Goal: Information Seeking & Learning: Learn about a topic

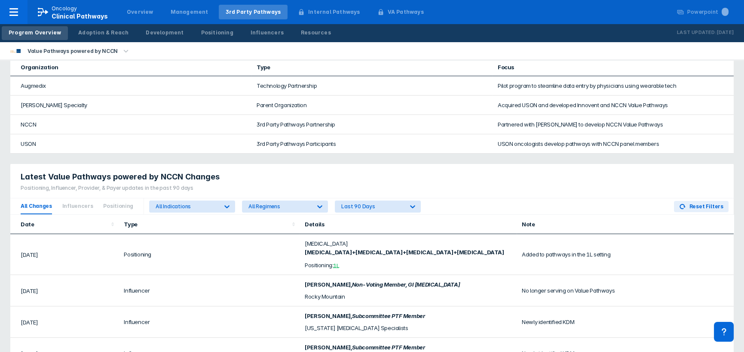
scroll to position [49, 0]
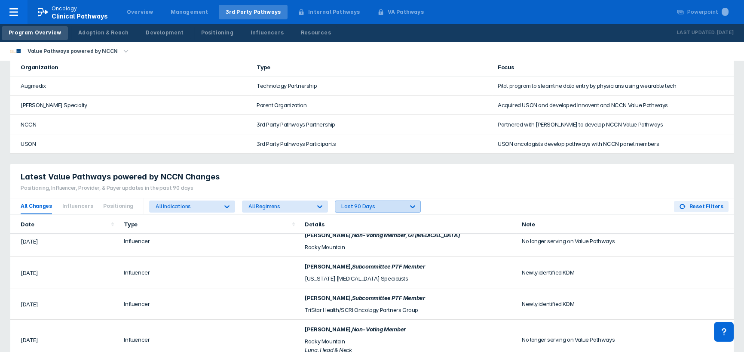
click at [408, 202] on icon at bounding box center [412, 206] width 9 height 9
click at [438, 173] on div "Latest Value Pathways powered by NCCN Changes Positioning, Influencer, Provider…" at bounding box center [371, 181] width 723 height 34
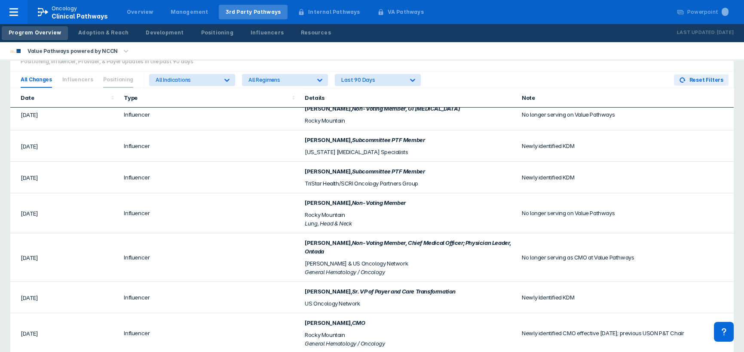
click at [112, 72] on span "Positioning" at bounding box center [118, 80] width 30 height 16
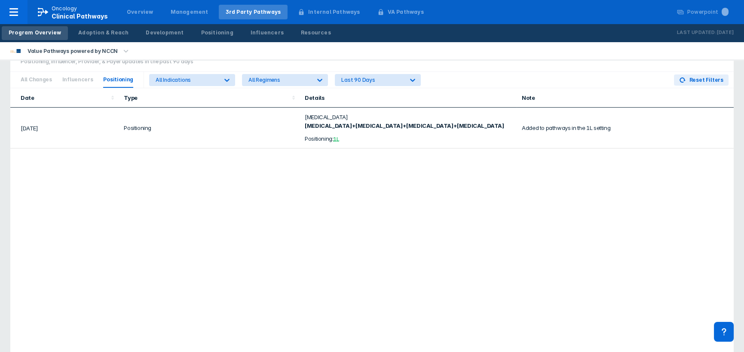
scroll to position [0, 0]
click at [58, 73] on div "All Changes Influencers Positioning" at bounding box center [77, 80] width 134 height 16
click at [71, 72] on span "Influencers" at bounding box center [77, 80] width 31 height 16
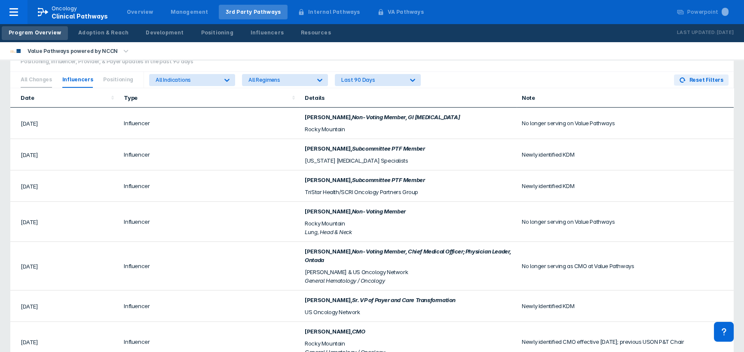
click at [33, 72] on span "All Changes" at bounding box center [36, 80] width 31 height 16
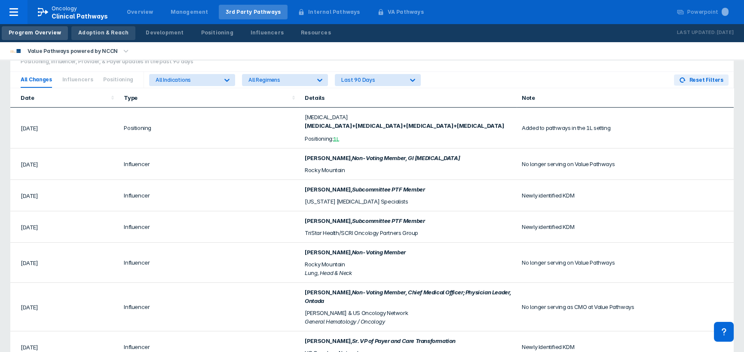
click at [101, 37] on link "Adoption & Reach" at bounding box center [103, 33] width 64 height 14
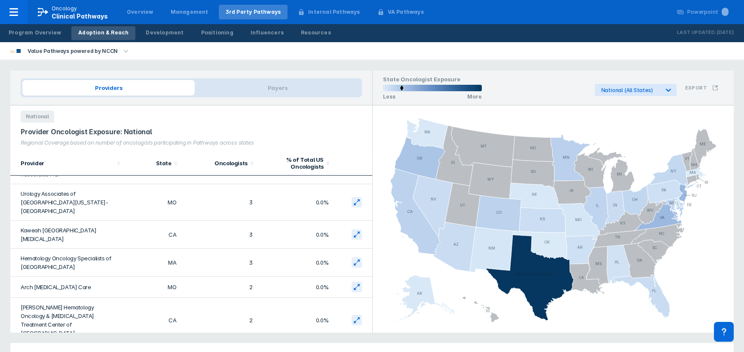
scroll to position [1118, 0]
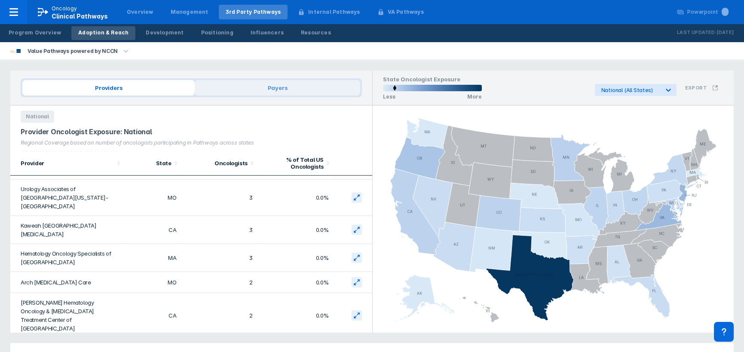
click at [280, 90] on span "Payers" at bounding box center [277, 87] width 165 height 15
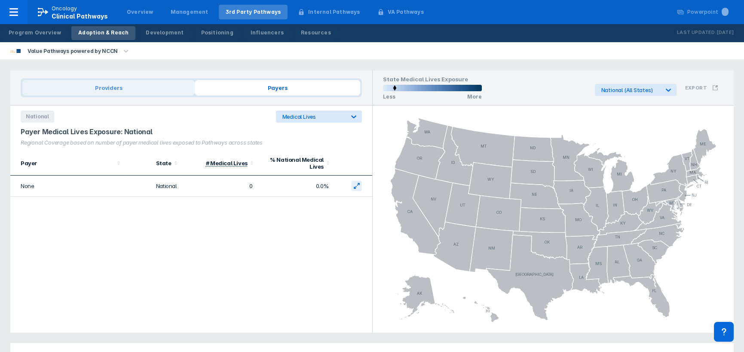
click at [152, 95] on span "Providers" at bounding box center [108, 87] width 172 height 15
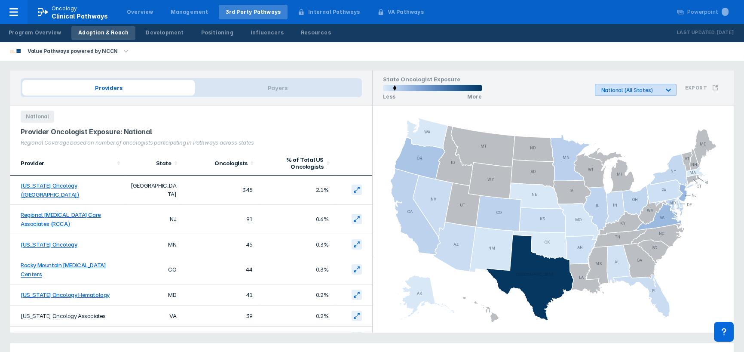
click at [675, 90] on div at bounding box center [668, 89] width 15 height 15
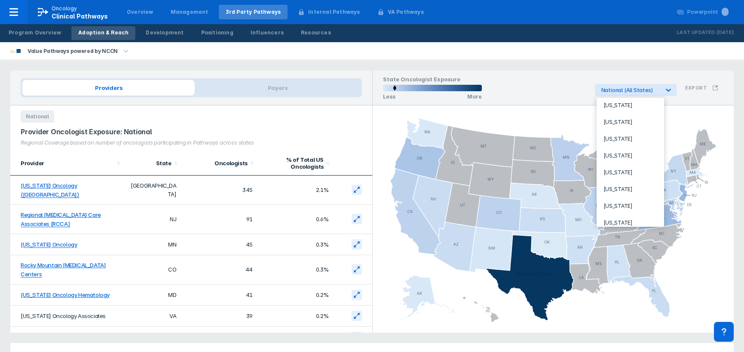
scroll to position [698, 0]
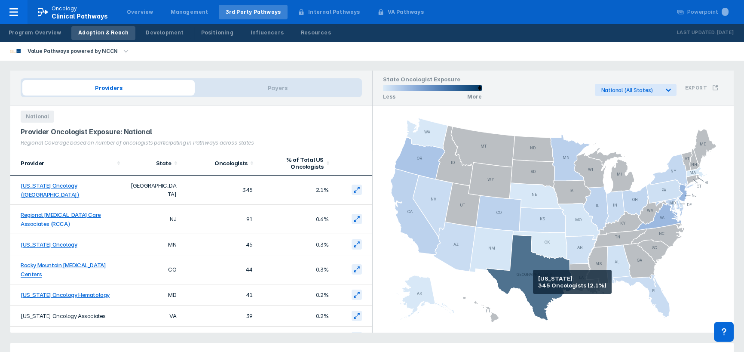
click at [533, 282] on icon at bounding box center [530, 278] width 88 height 86
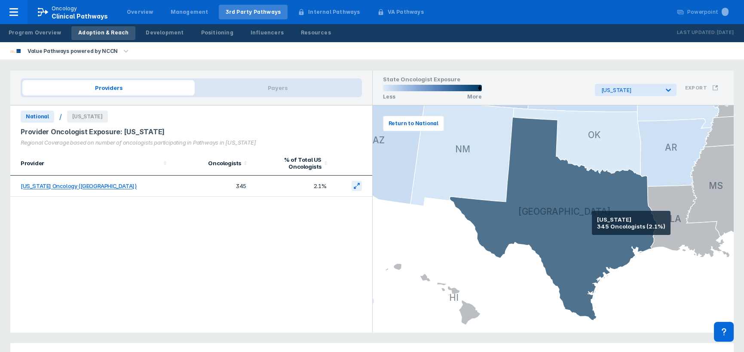
click at [592, 223] on icon at bounding box center [553, 218] width 207 height 203
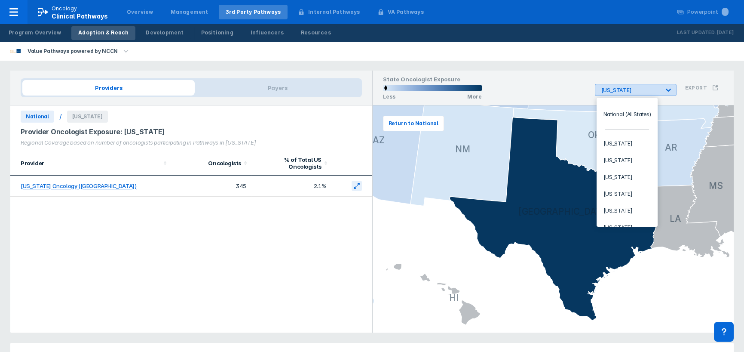
click at [670, 91] on icon at bounding box center [668, 90] width 5 height 3
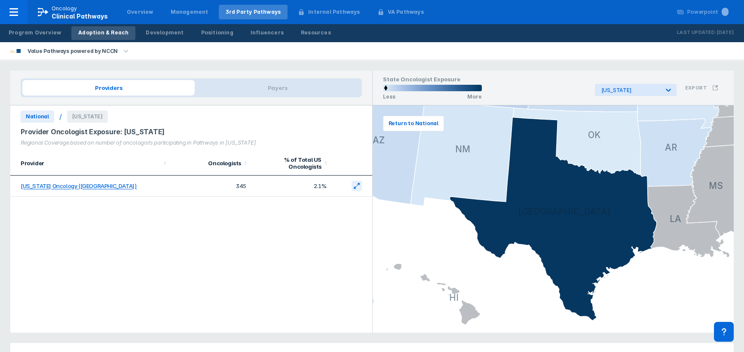
click at [559, 86] on div "State Oncologist Exposure Less More [US_STATE] Export" at bounding box center [553, 87] width 361 height 35
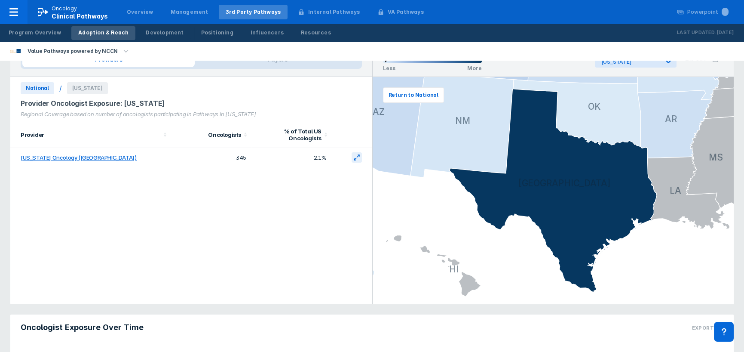
scroll to position [0, 0]
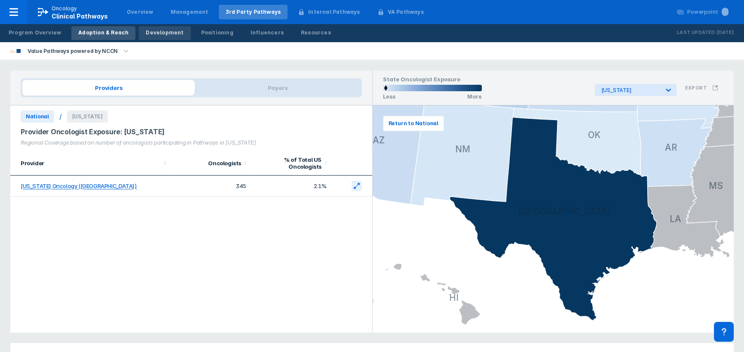
click at [146, 32] on div "Development" at bounding box center [165, 33] width 38 height 8
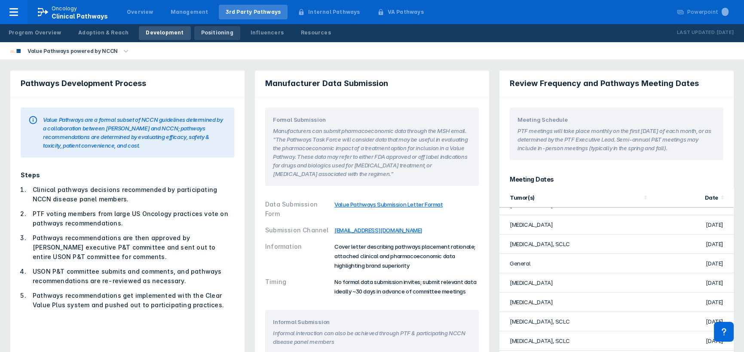
click at [201, 34] on div "Positioning" at bounding box center [217, 33] width 32 height 8
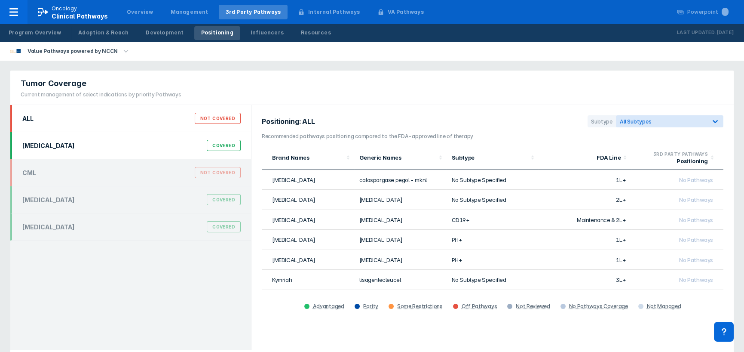
click at [221, 147] on div "Covered" at bounding box center [224, 145] width 34 height 11
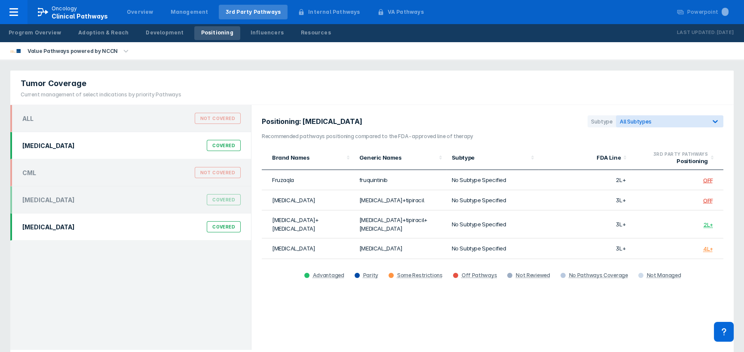
click at [226, 229] on div "Covered" at bounding box center [224, 226] width 34 height 11
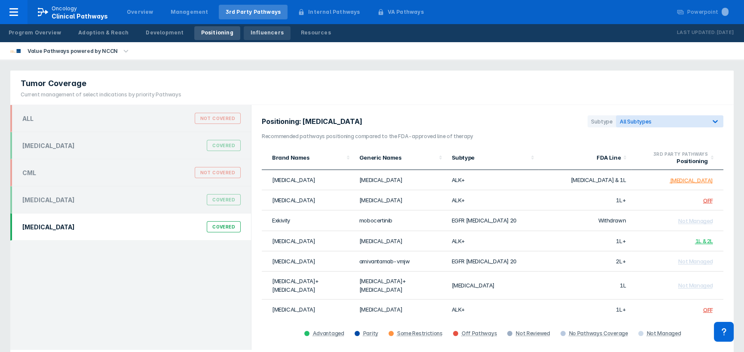
click at [254, 37] on link "Influencers" at bounding box center [267, 33] width 47 height 14
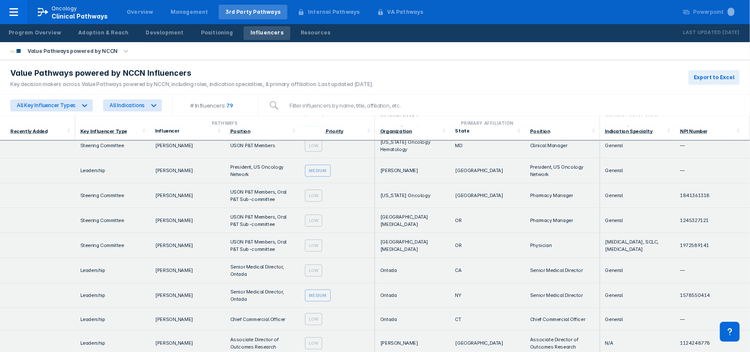
scroll to position [825, 0]
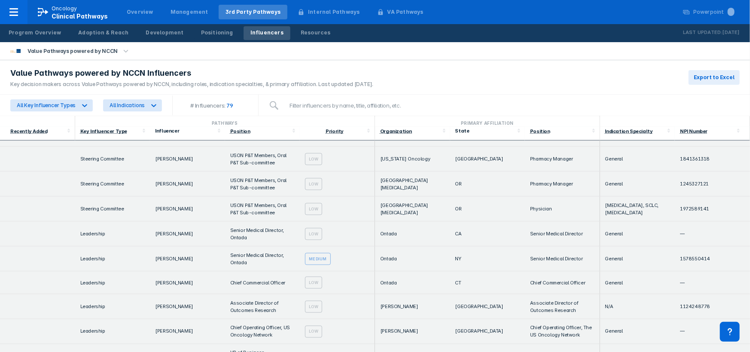
click at [231, 294] on td "Associate Director of Outcomes Research" at bounding box center [262, 306] width 75 height 25
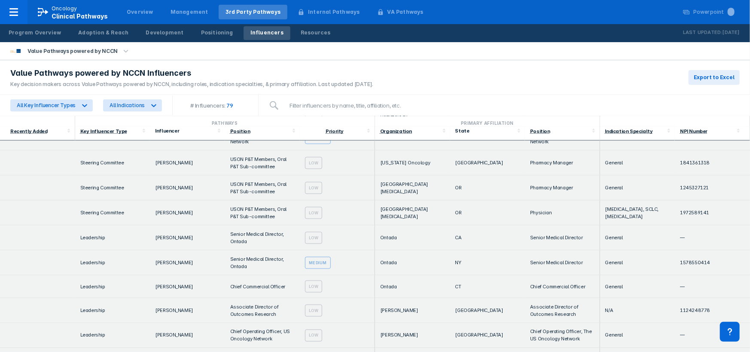
scroll to position [773, 0]
